Goal: Information Seeking & Learning: Learn about a topic

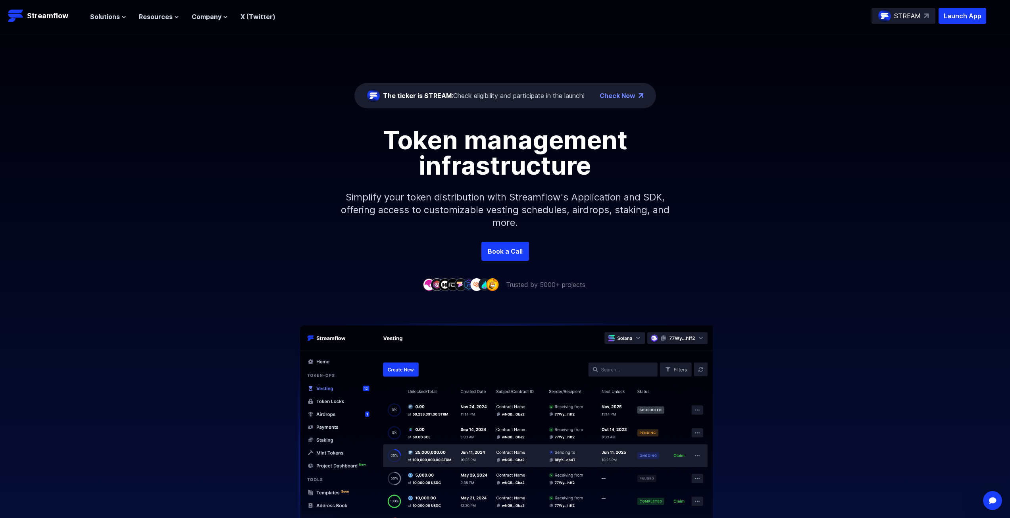
click at [417, 355] on img at bounding box center [505, 425] width 508 height 205
click at [113, 16] on span "Solutions" at bounding box center [105, 17] width 30 height 10
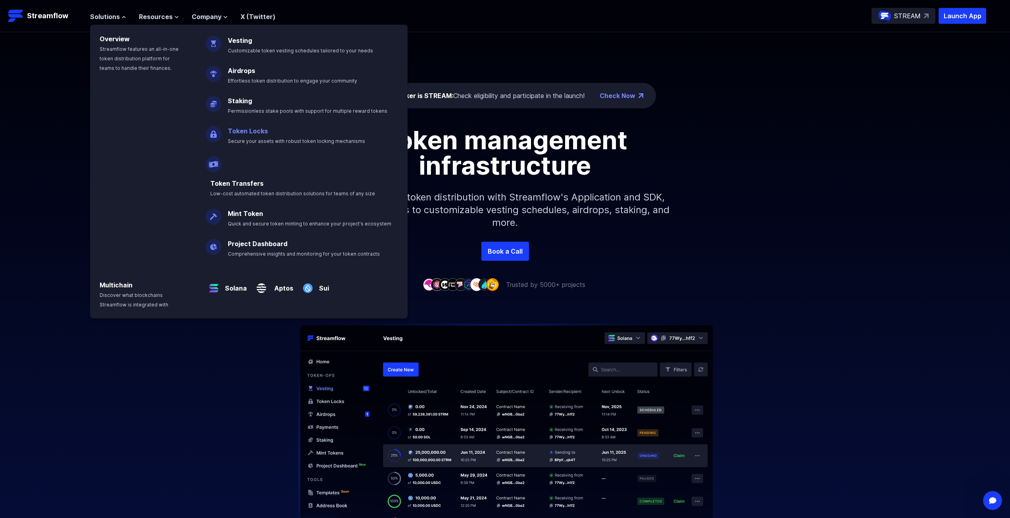
click at [286, 137] on p "Token Locks Secure your assets with robust token locking mechanisms" at bounding box center [302, 132] width 158 height 25
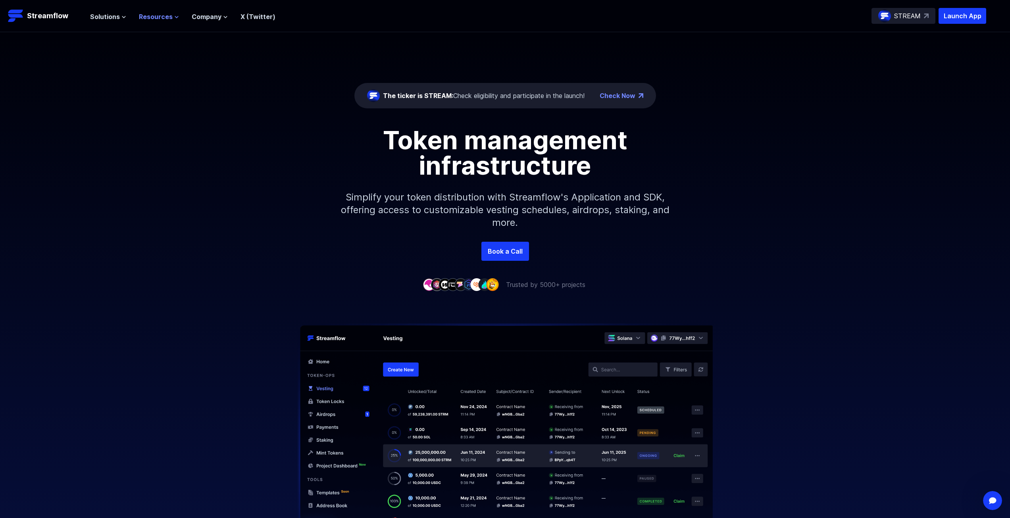
click at [140, 18] on span "Resources" at bounding box center [156, 17] width 34 height 10
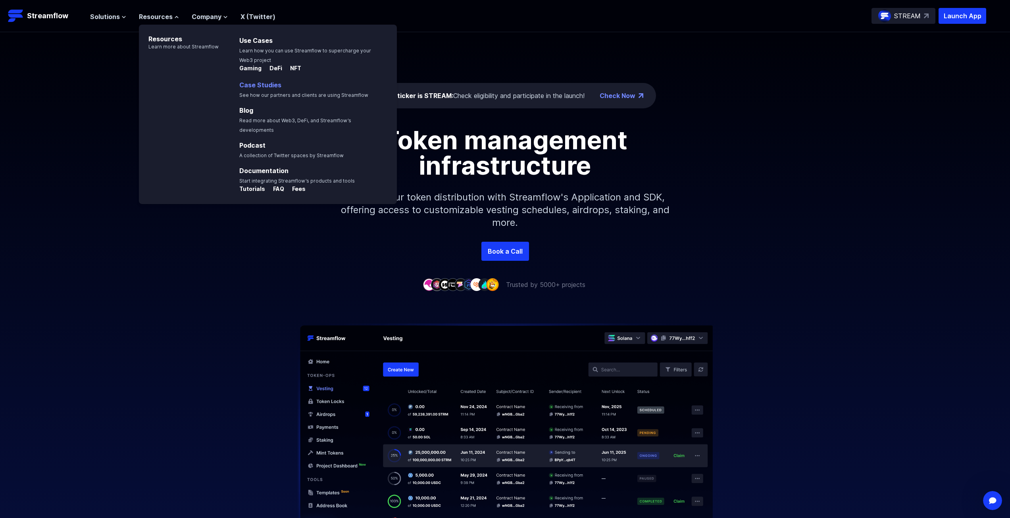
click at [246, 80] on p "Case Studies See how our partners and clients are using Streamflow" at bounding box center [310, 89] width 150 height 19
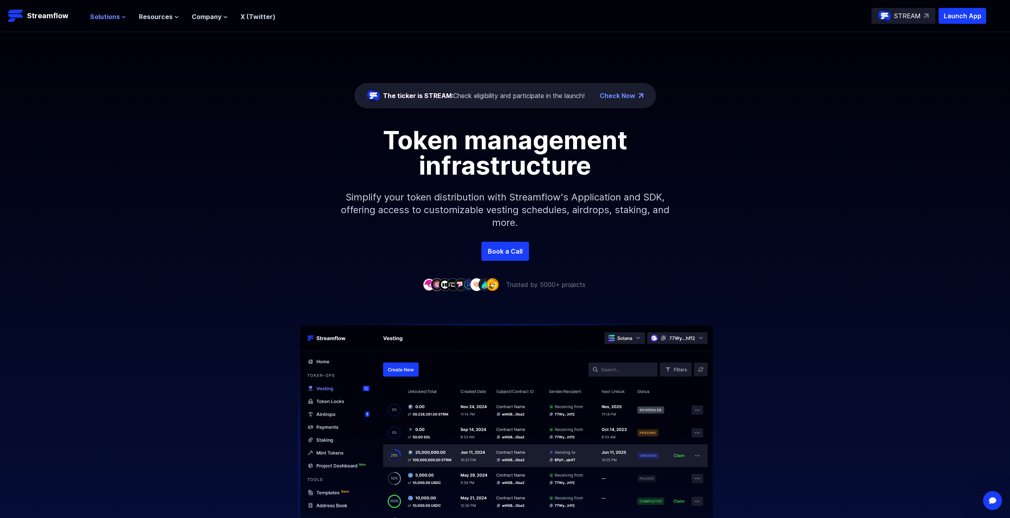
click at [111, 16] on span "Solutions" at bounding box center [105, 17] width 30 height 10
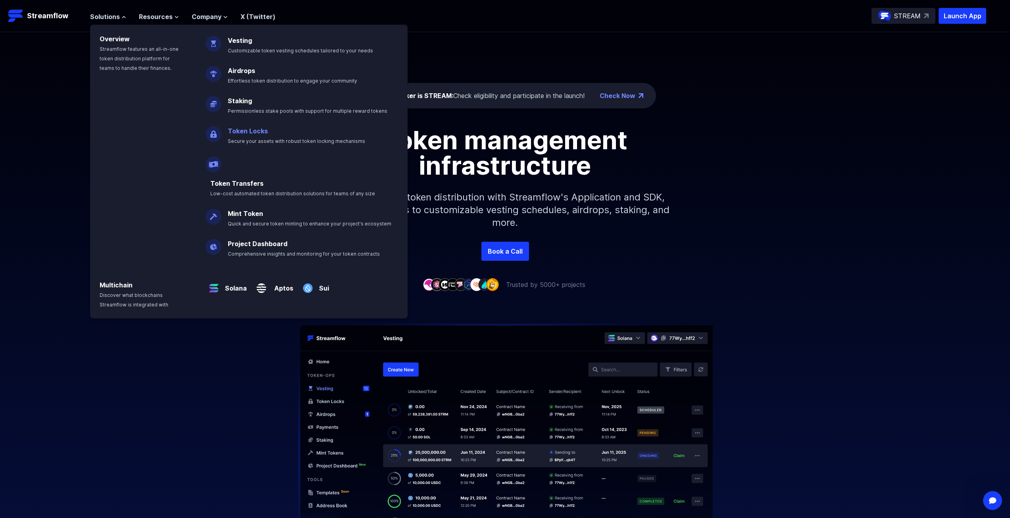
click at [240, 135] on link "Token Locks" at bounding box center [248, 131] width 40 height 8
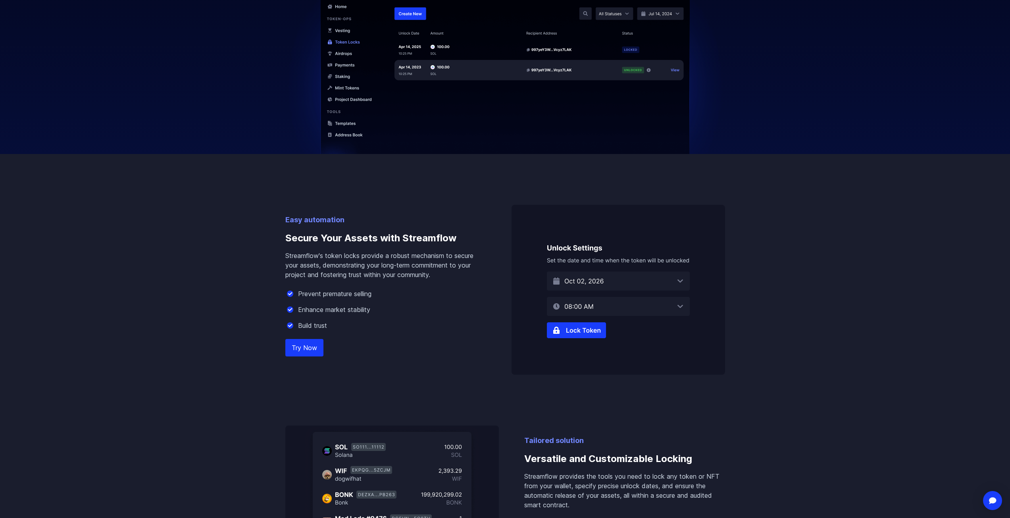
scroll to position [635, 0]
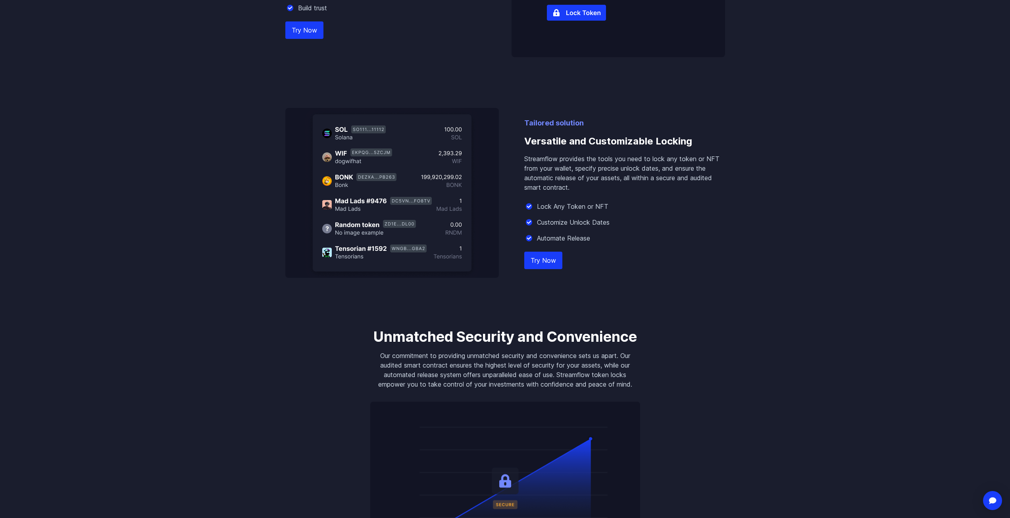
drag, startPoint x: 304, startPoint y: 45, endPoint x: 299, endPoint y: 34, distance: 11.9
click at [299, 33] on link "Try Now" at bounding box center [304, 29] width 38 height 17
